Goal: Information Seeking & Learning: Learn about a topic

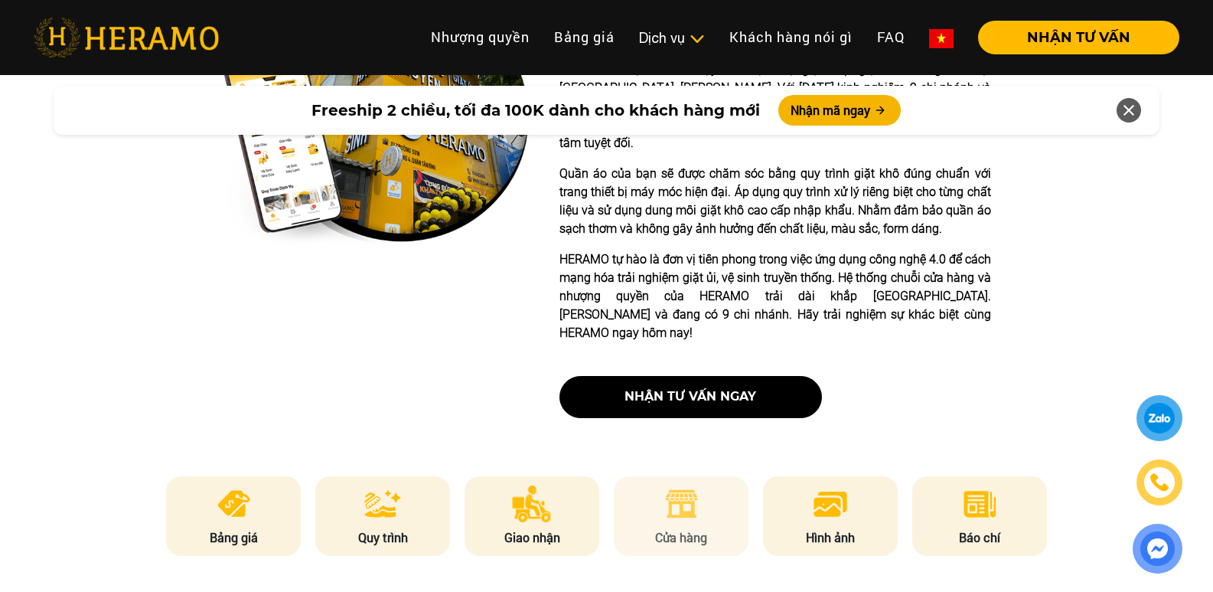
click at [691, 485] on img at bounding box center [682, 503] width 38 height 37
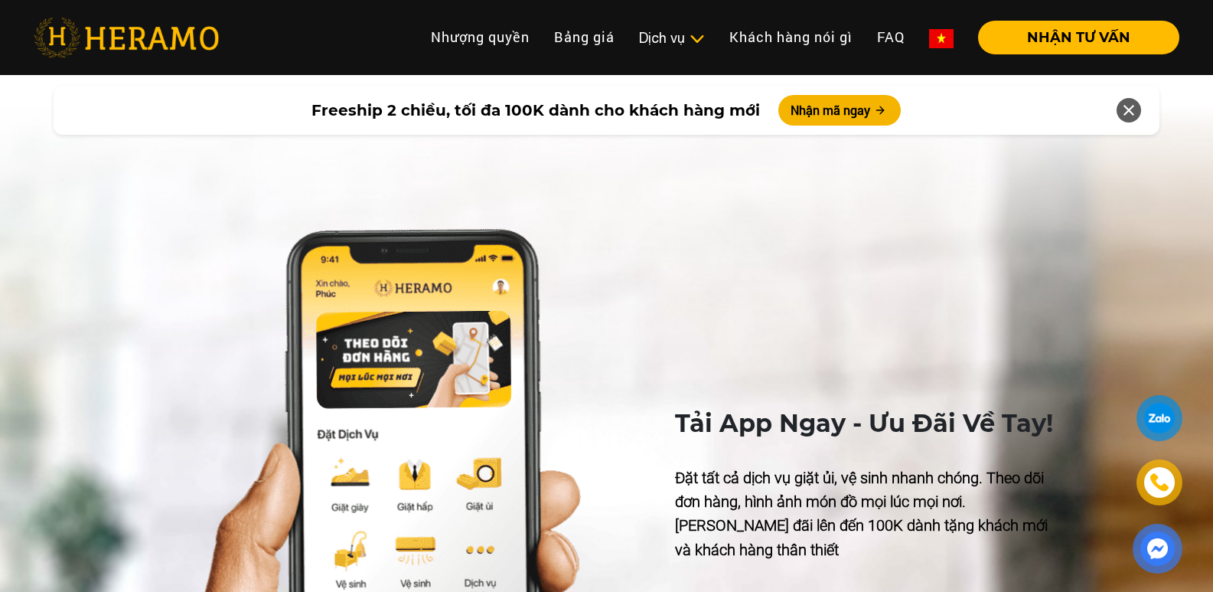
scroll to position [6884, 0]
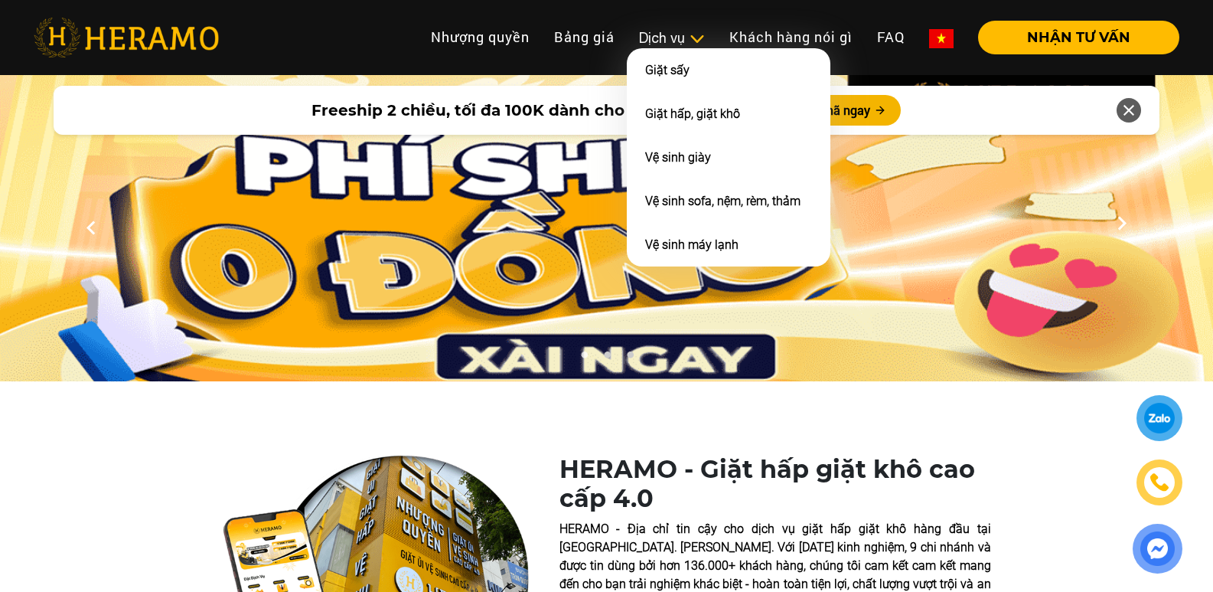
click at [694, 37] on img at bounding box center [697, 38] width 16 height 15
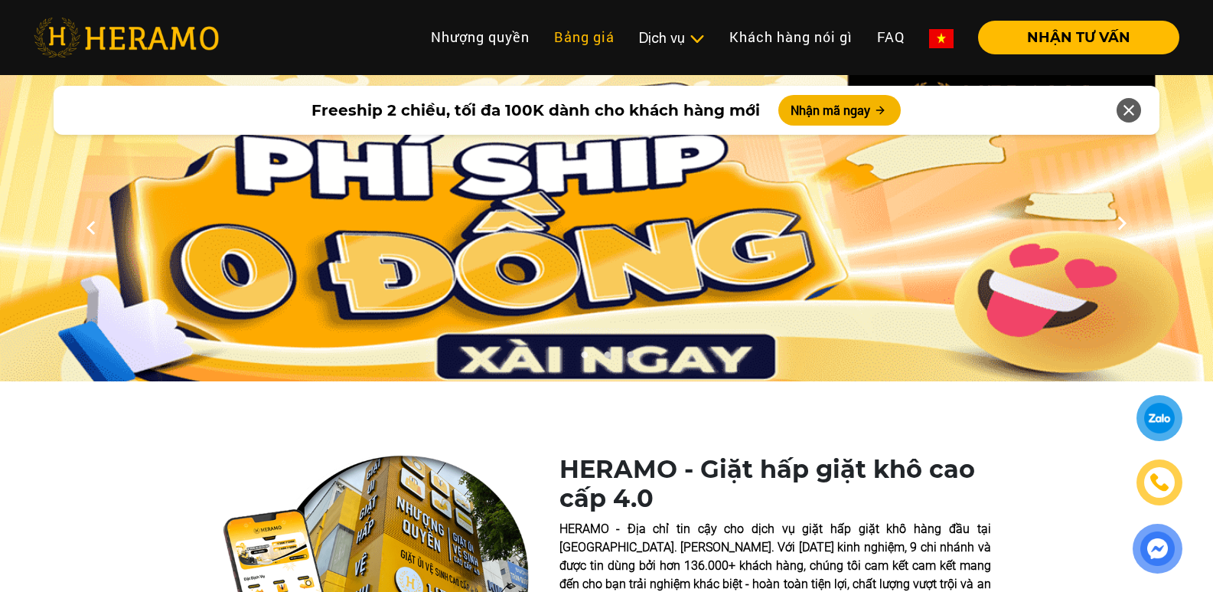
click at [584, 42] on link "Bảng giá" at bounding box center [584, 37] width 85 height 33
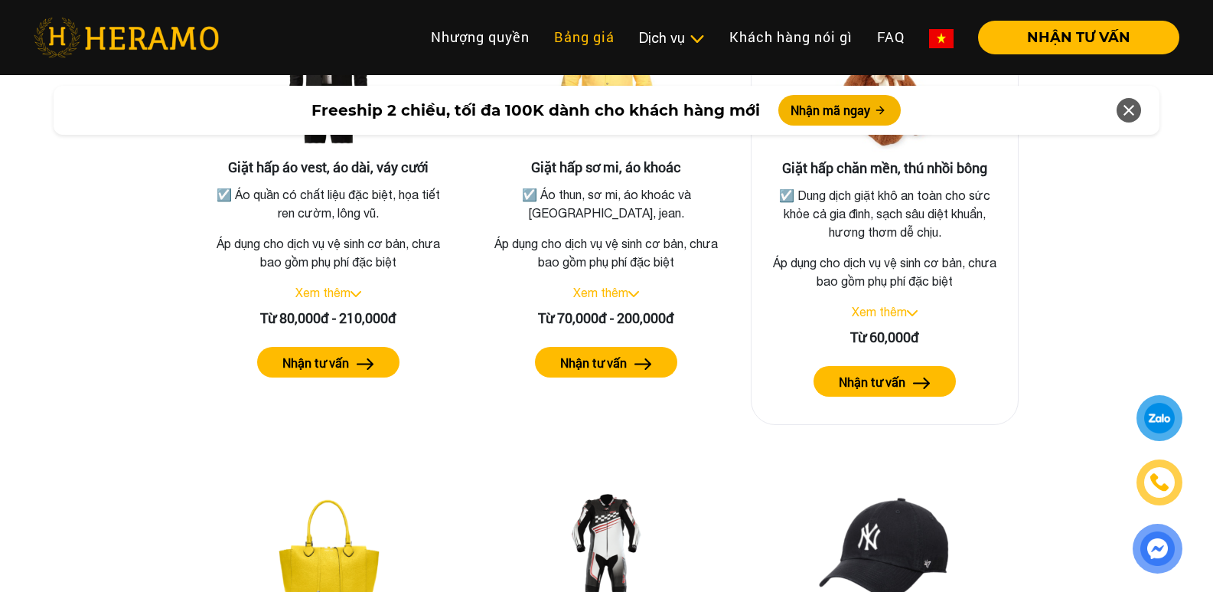
scroll to position [2976, 0]
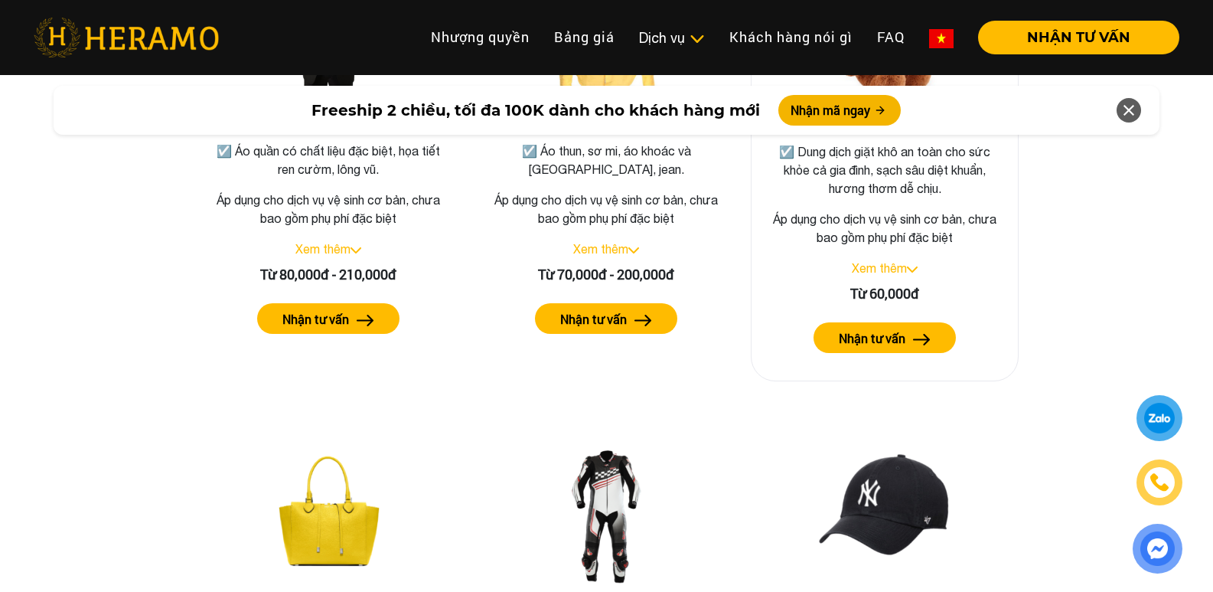
click at [858, 329] on label "Nhận tư vấn" at bounding box center [872, 338] width 67 height 18
click at [910, 266] on img at bounding box center [912, 269] width 11 height 6
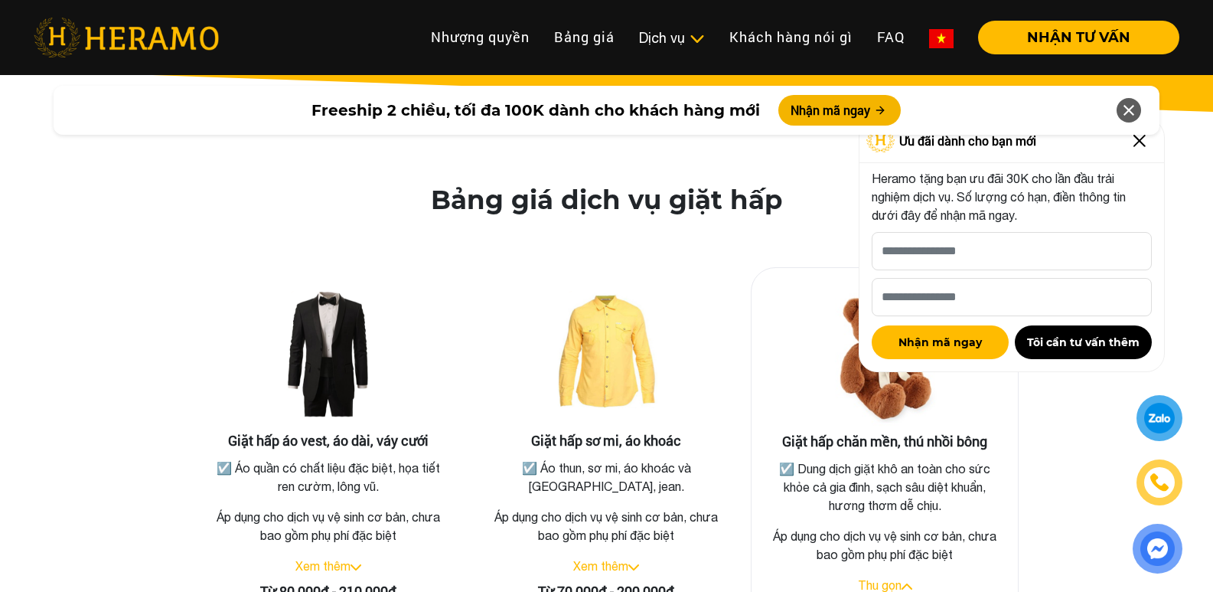
scroll to position [2593, 0]
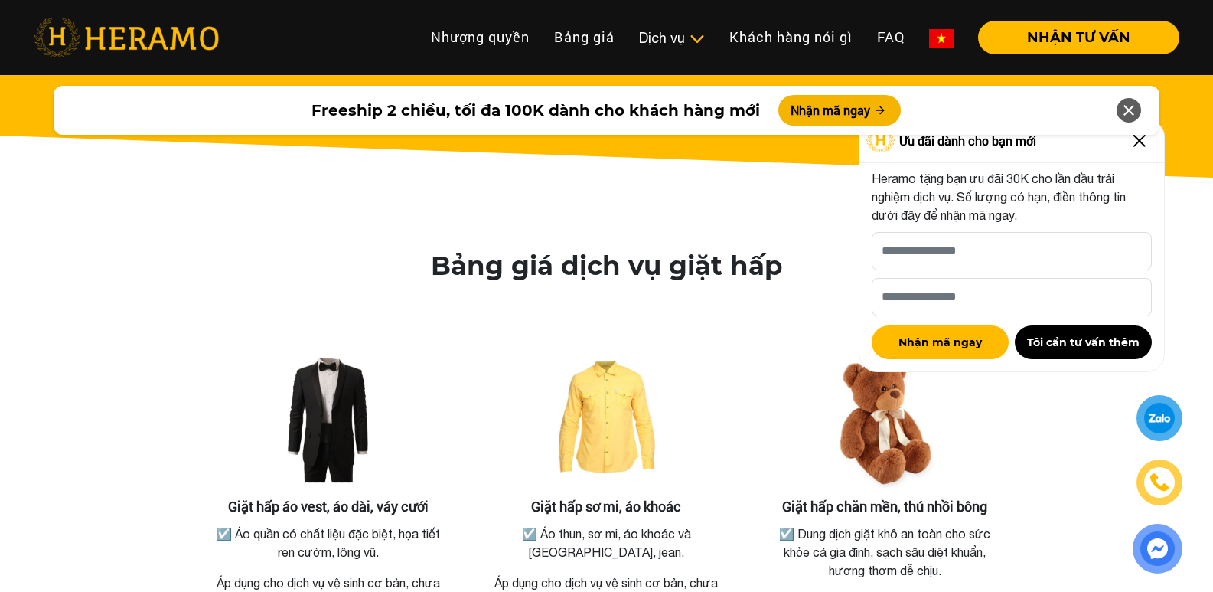
click at [1140, 149] on img at bounding box center [1139, 141] width 24 height 24
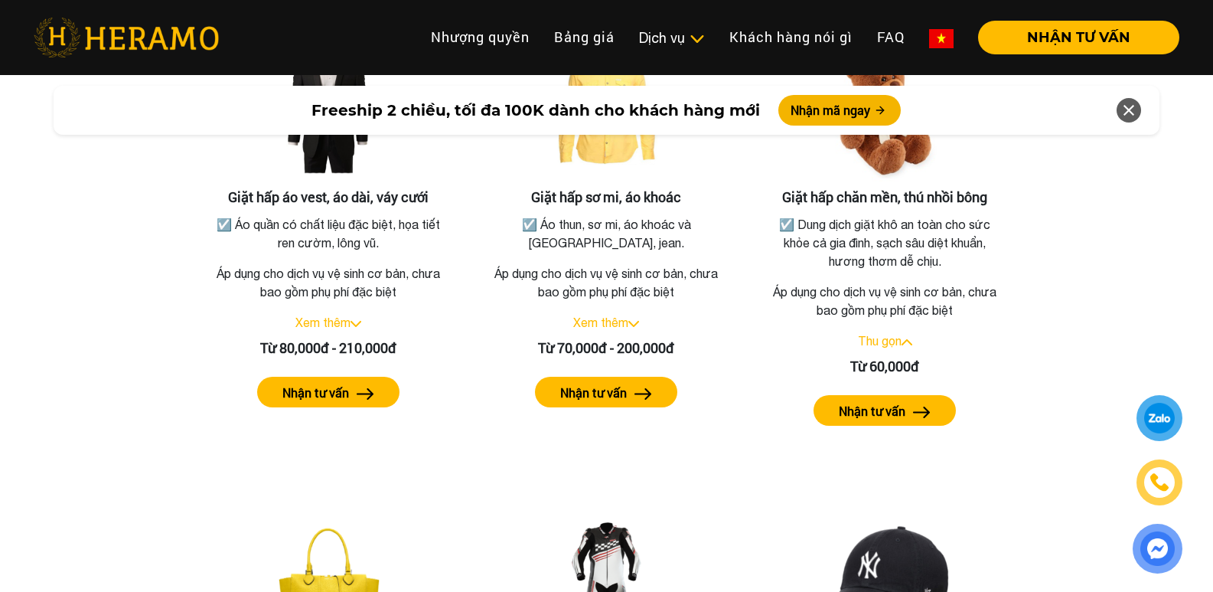
scroll to position [2899, 0]
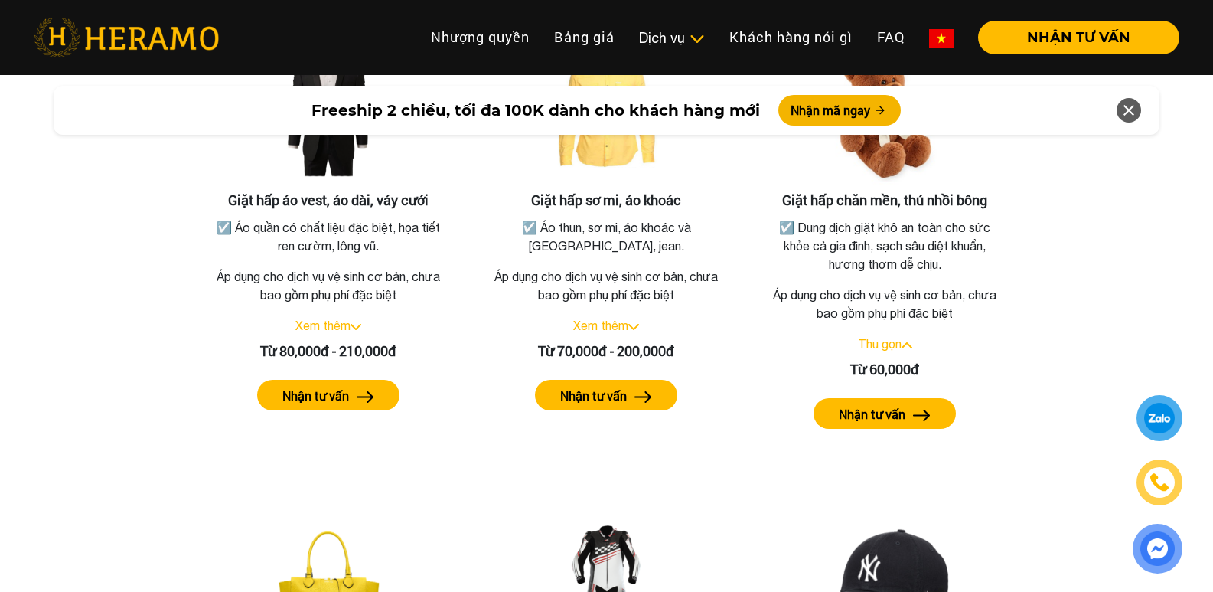
click at [1148, 413] on div at bounding box center [1159, 418] width 29 height 28
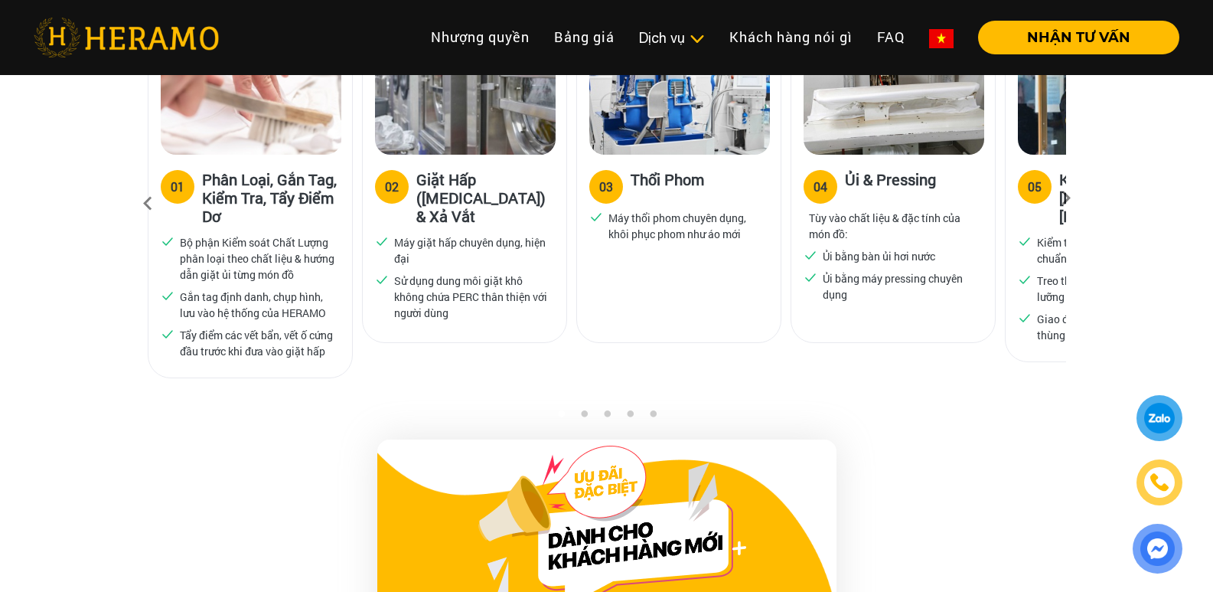
scroll to position [984, 0]
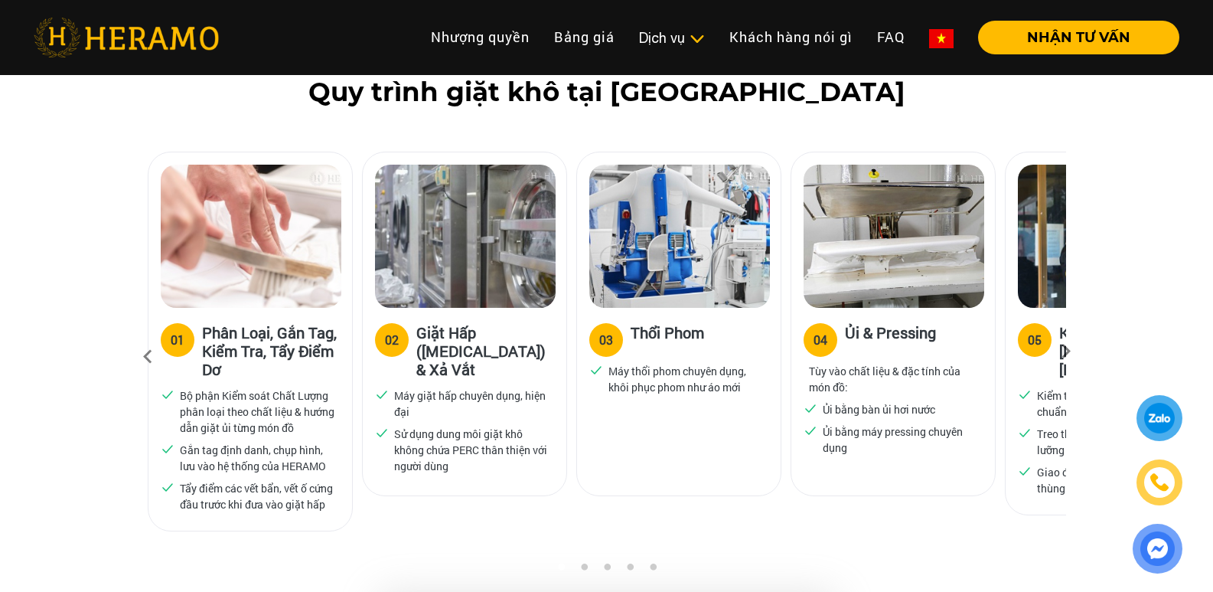
click at [1068, 351] on icon at bounding box center [1066, 356] width 28 height 10
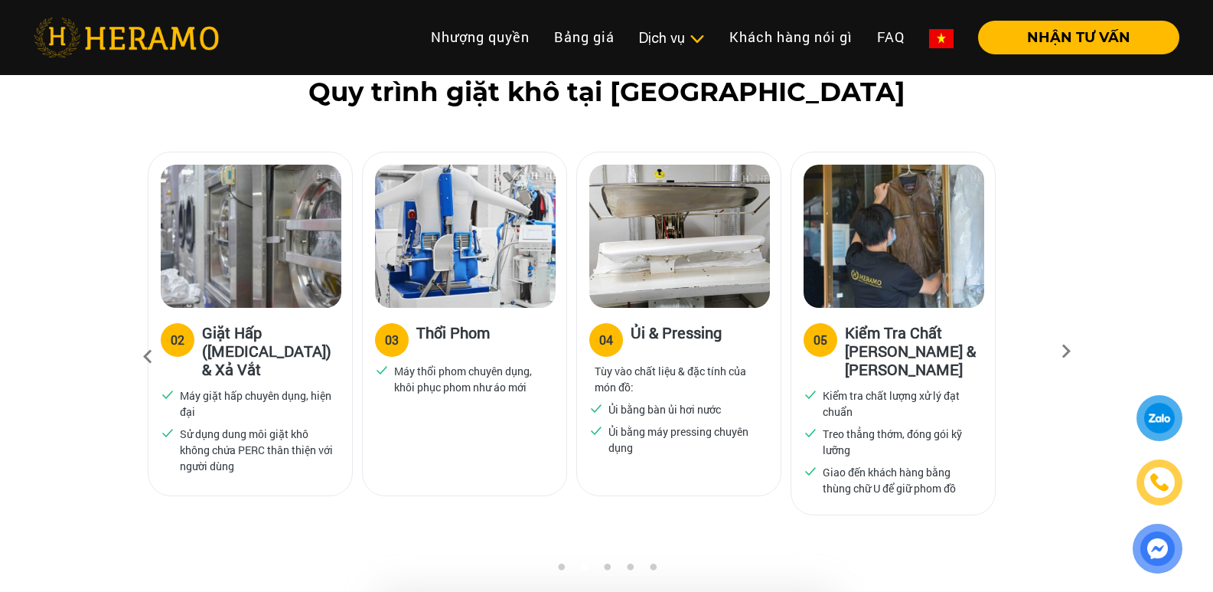
click at [1068, 351] on icon at bounding box center [1066, 356] width 28 height 10
